Goal: Task Accomplishment & Management: Manage account settings

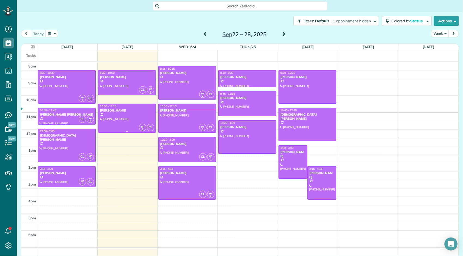
scroll to position [2, 2]
click at [54, 34] on button "button" at bounding box center [52, 33] width 13 height 7
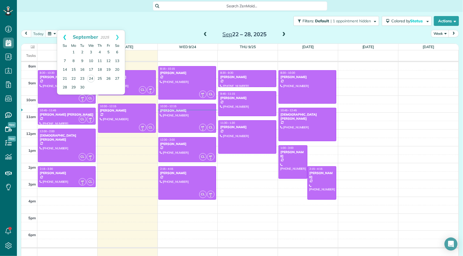
click at [64, 38] on link "Prev" at bounding box center [64, 37] width 15 height 14
click at [98, 77] on link "24" at bounding box center [99, 78] width 9 height 9
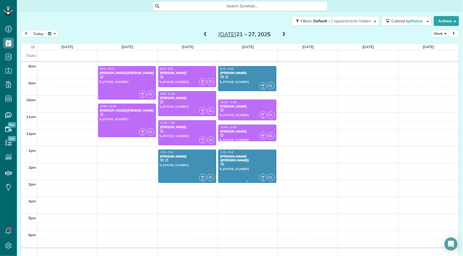
click at [254, 168] on div at bounding box center [247, 166] width 57 height 33
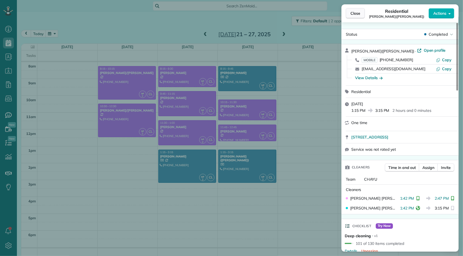
click at [348, 14] on button "Close" at bounding box center [355, 13] width 19 height 10
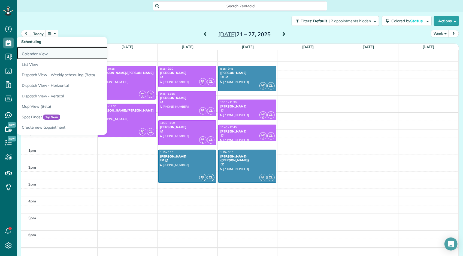
click at [33, 52] on link "Calendar View" at bounding box center [85, 53] width 136 height 13
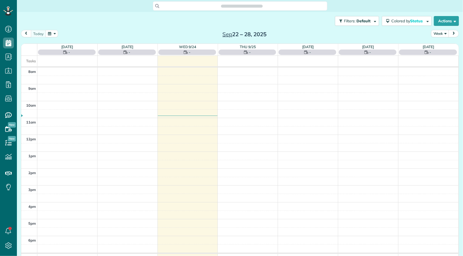
scroll to position [2, 2]
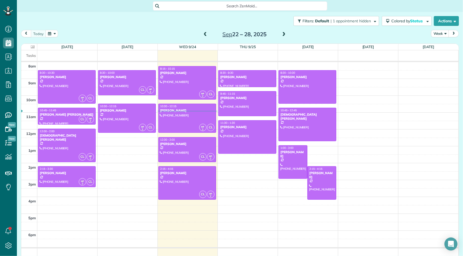
click at [282, 34] on span at bounding box center [284, 34] width 6 height 5
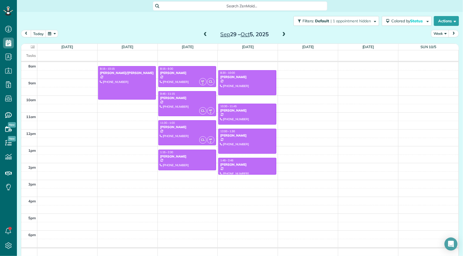
click at [202, 36] on span at bounding box center [205, 34] width 6 height 5
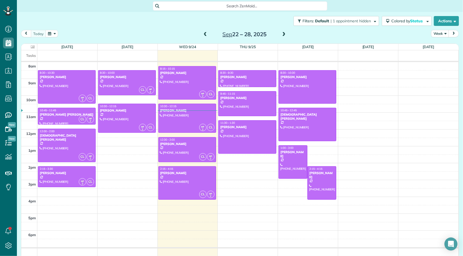
click at [282, 36] on span at bounding box center [284, 34] width 6 height 5
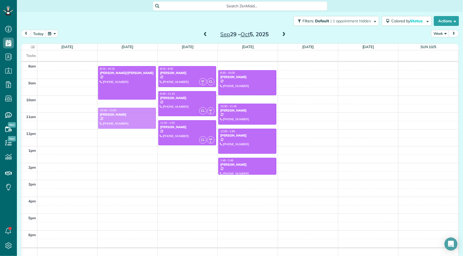
drag, startPoint x: 198, startPoint y: 163, endPoint x: 136, endPoint y: 119, distance: 76.2
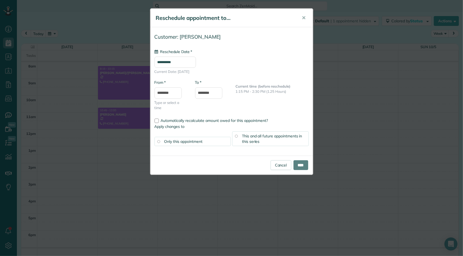
type input "**********"
click at [291, 140] on div "This and all future appointments in this series" at bounding box center [270, 139] width 77 height 15
click at [298, 164] on input "****" at bounding box center [301, 166] width 15 height 10
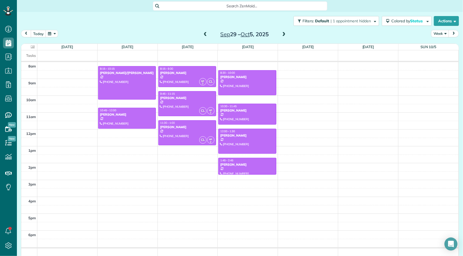
click at [202, 35] on span at bounding box center [205, 34] width 6 height 5
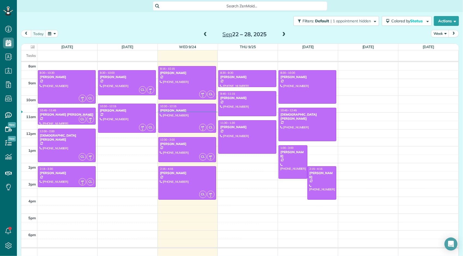
click at [282, 34] on span at bounding box center [284, 34] width 6 height 5
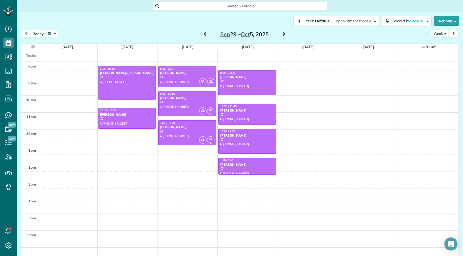
click at [203, 34] on span at bounding box center [205, 34] width 6 height 5
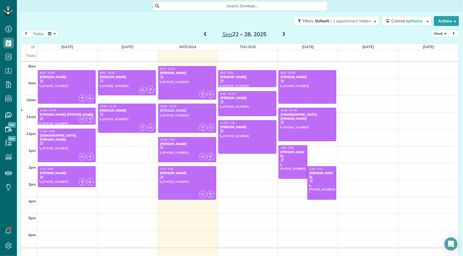
click at [282, 34] on span at bounding box center [284, 34] width 6 height 5
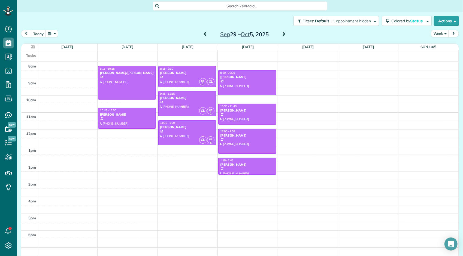
click at [204, 34] on span at bounding box center [205, 34] width 6 height 5
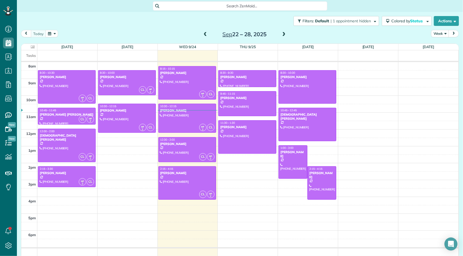
click at [282, 35] on span at bounding box center [284, 34] width 6 height 5
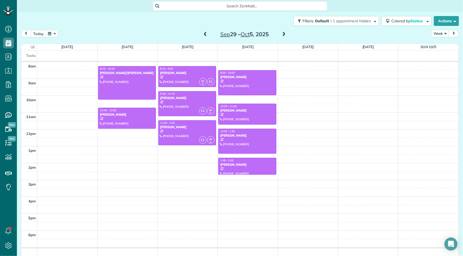
click at [281, 35] on span at bounding box center [284, 34] width 6 height 5
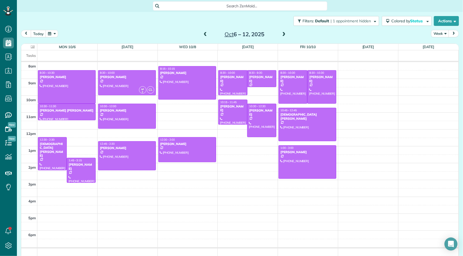
click at [282, 35] on span at bounding box center [284, 34] width 6 height 5
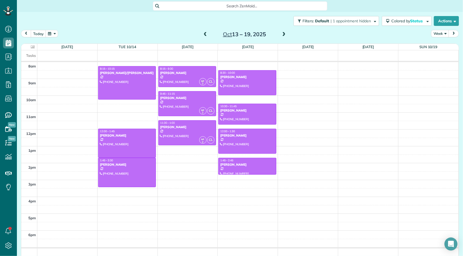
click at [203, 35] on span at bounding box center [205, 34] width 6 height 5
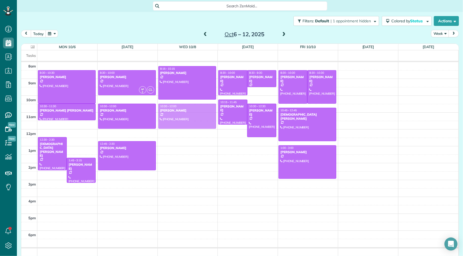
drag, startPoint x: 180, startPoint y: 149, endPoint x: 182, endPoint y: 117, distance: 31.9
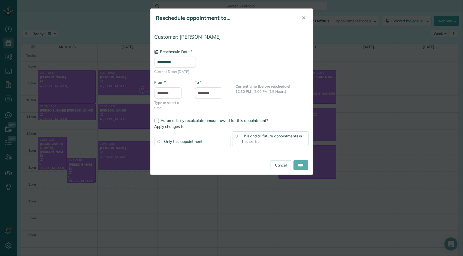
type input "**********"
click at [298, 163] on input "****" at bounding box center [301, 166] width 15 height 10
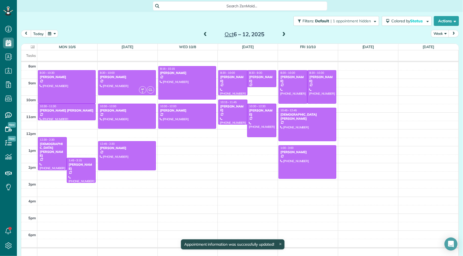
click at [203, 35] on span at bounding box center [205, 34] width 6 height 5
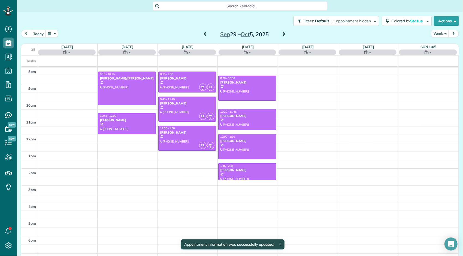
click at [203, 35] on span at bounding box center [205, 34] width 6 height 5
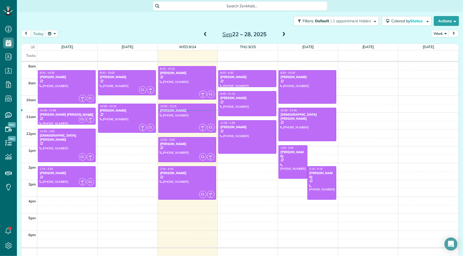
click at [203, 35] on span at bounding box center [205, 34] width 6 height 5
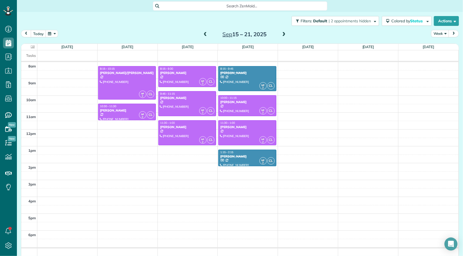
click at [203, 35] on span at bounding box center [205, 34] width 6 height 5
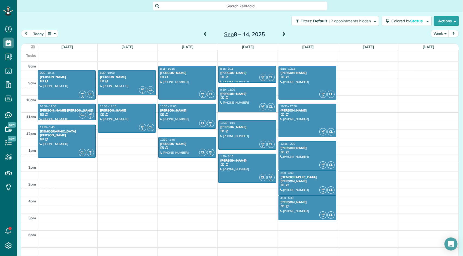
click at [281, 35] on span at bounding box center [284, 34] width 6 height 5
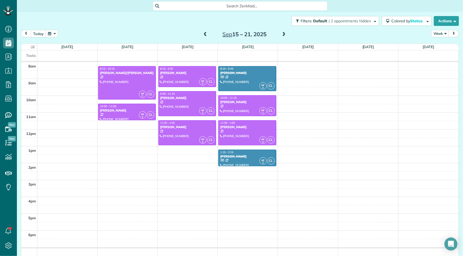
click at [281, 35] on span at bounding box center [284, 34] width 6 height 5
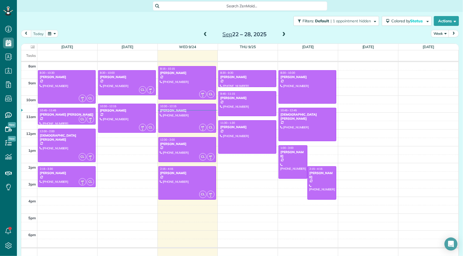
click at [281, 35] on span at bounding box center [284, 34] width 6 height 5
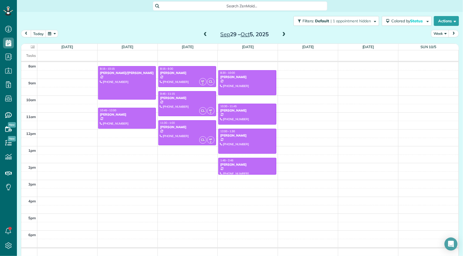
click at [281, 35] on span at bounding box center [284, 34] width 6 height 5
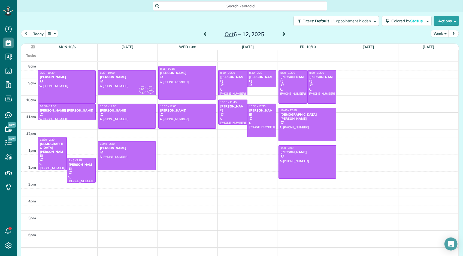
click at [281, 35] on span at bounding box center [284, 34] width 6 height 5
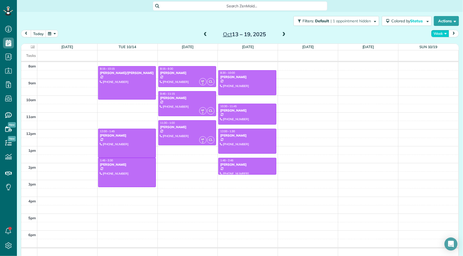
click at [432, 34] on button "Week" at bounding box center [440, 33] width 18 height 7
click at [439, 70] on link "Month" at bounding box center [452, 68] width 43 height 11
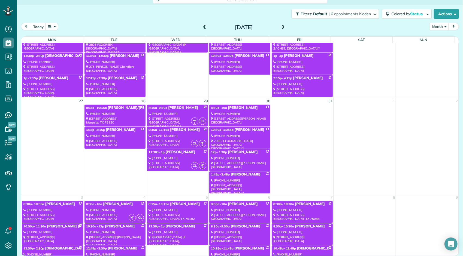
scroll to position [361, 0]
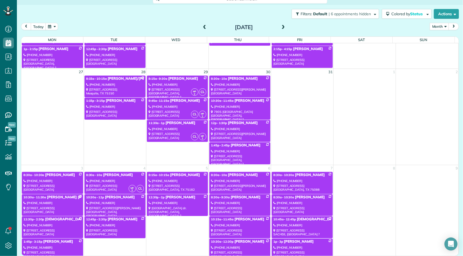
click at [204, 28] on span at bounding box center [205, 27] width 6 height 5
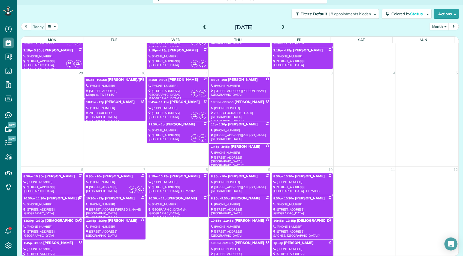
scroll to position [383, 0]
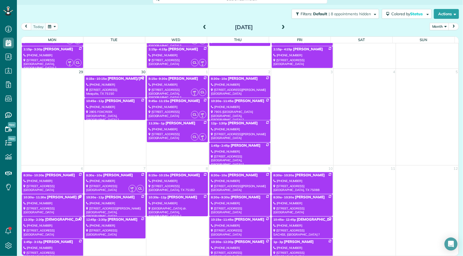
click at [281, 29] on span at bounding box center [283, 27] width 6 height 5
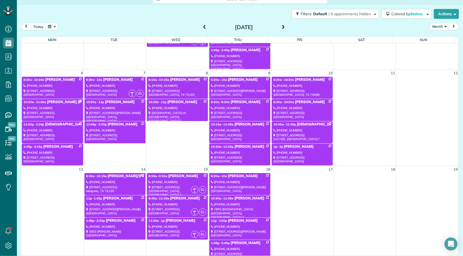
scroll to position [82, 0]
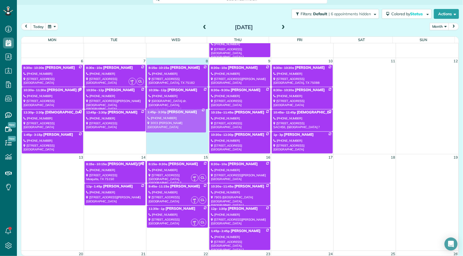
drag, startPoint x: 119, startPoint y: 216, endPoint x: 182, endPoint y: 120, distance: 114.6
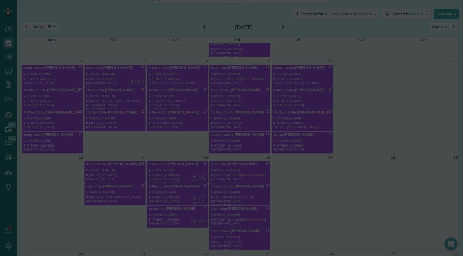
scroll to position [7, 0]
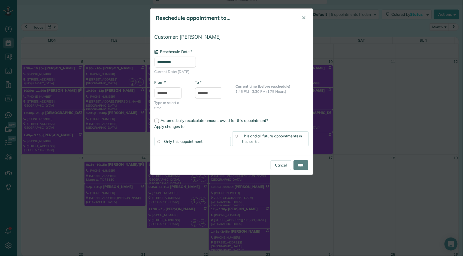
type input "**********"
click at [267, 136] on span "This and all future appointments in this series" at bounding box center [272, 139] width 60 height 10
click at [297, 164] on input "****" at bounding box center [301, 166] width 15 height 10
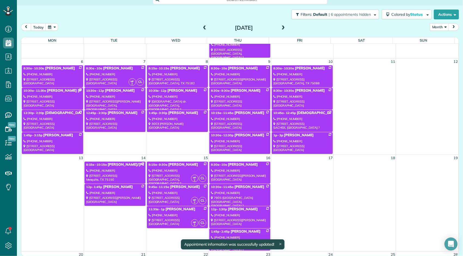
scroll to position [82, 0]
